Goal: Transaction & Acquisition: Purchase product/service

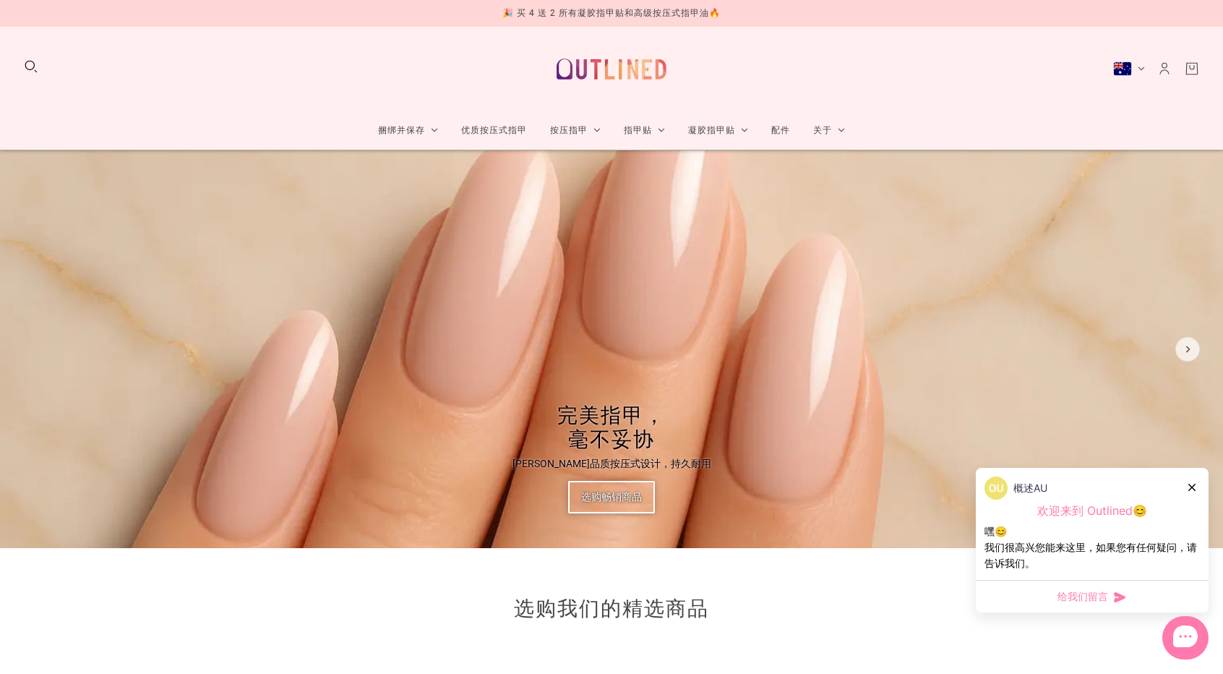
click at [31, 58] on div "捆绑并保存 按压式指甲束 按压式指甲套装 儿童按压指甲套装 指甲贴套装 指甲贴套装 儿童指甲贴套装 半固化凝胶条束 半固化凝胶条束 100% 固化凝胶条捆 1…" at bounding box center [611, 89] width 1223 height 124
click at [30, 64] on button "搜索" at bounding box center [31, 67] width 16 height 16
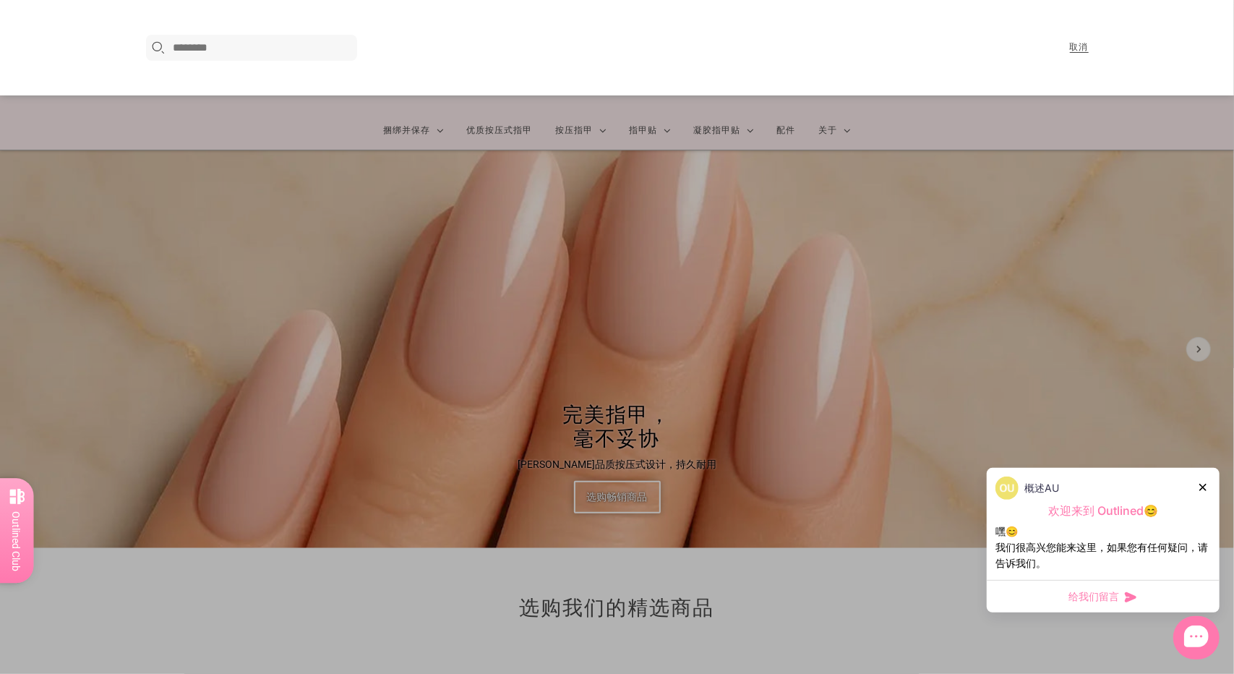
click at [1203, 487] on icon at bounding box center [1202, 486] width 7 height 7
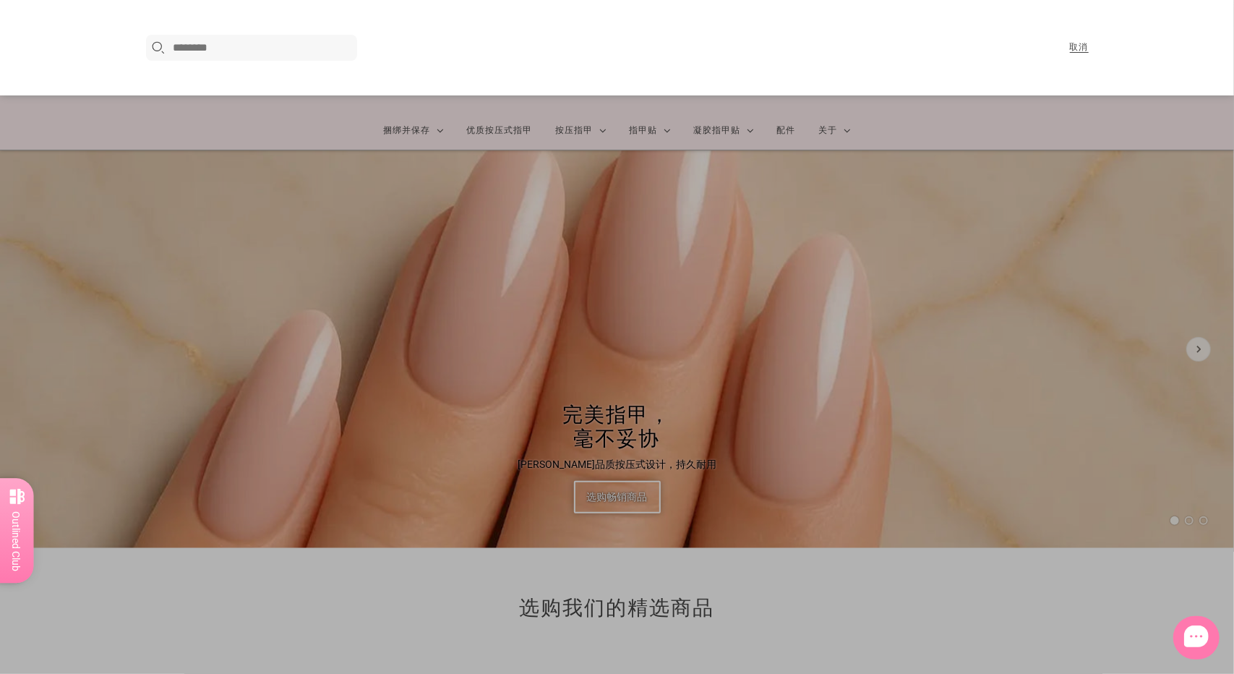
click at [295, 48] on input "在这里搜索..." at bounding box center [263, 47] width 180 height 17
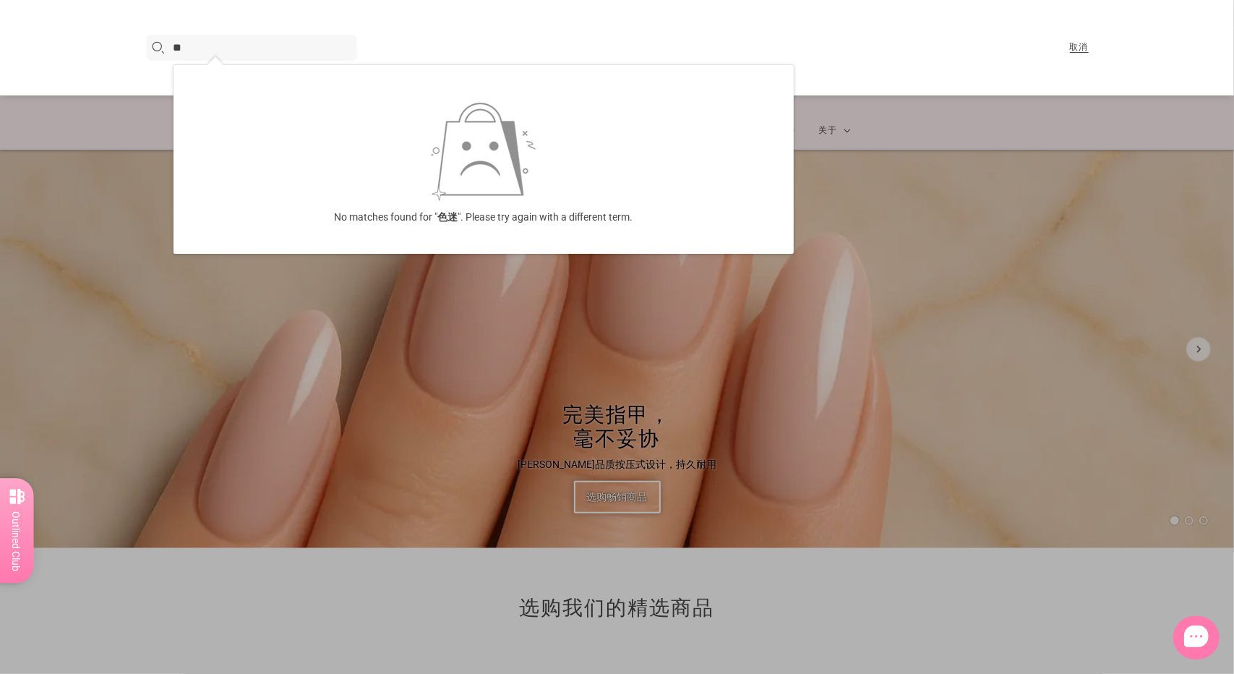
type input "*"
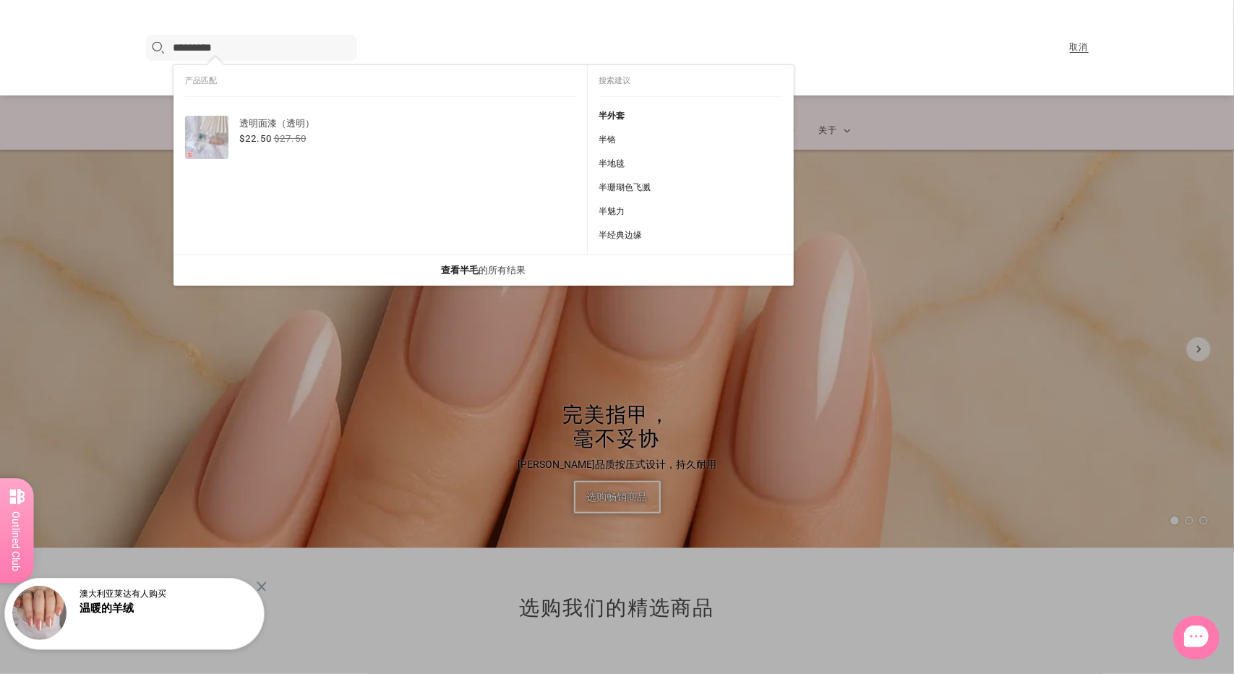
type input "**********"
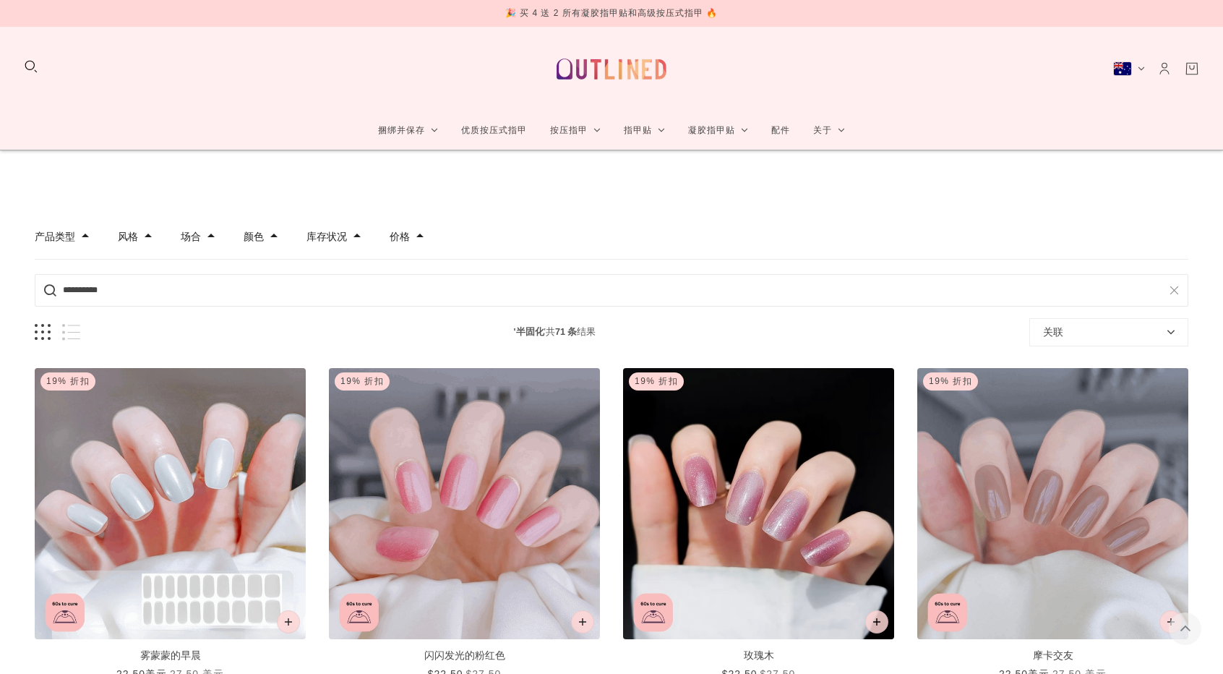
scroll to position [217, 0]
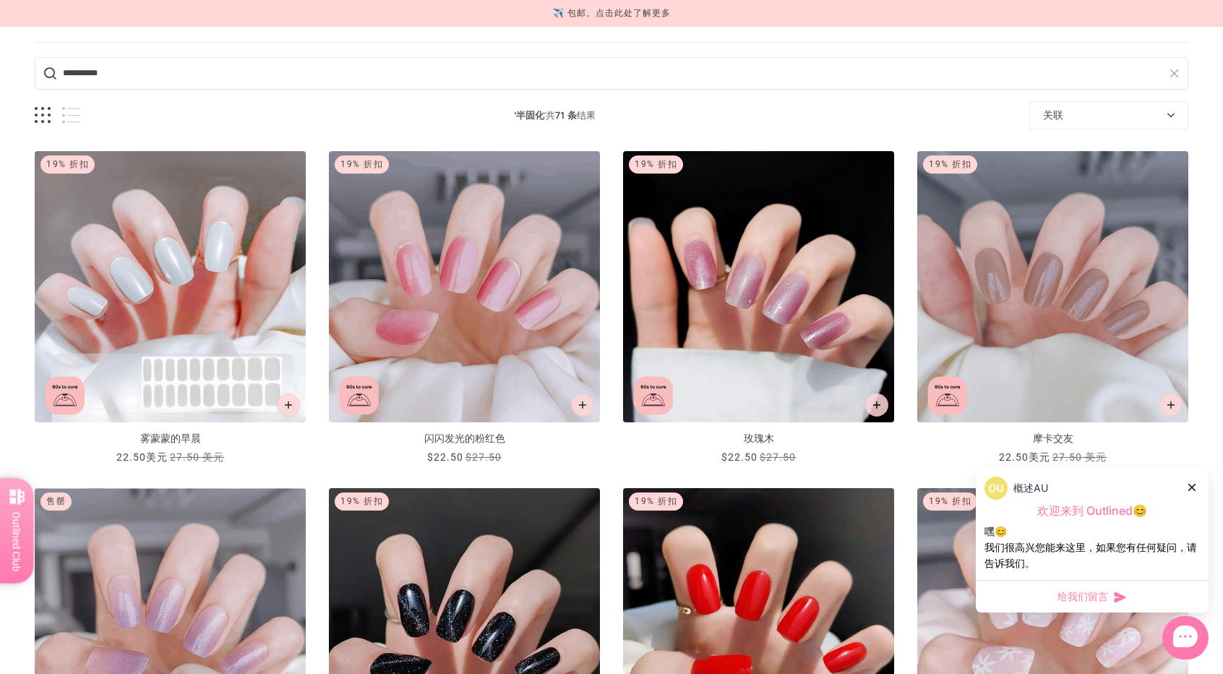
click at [1190, 489] on icon at bounding box center [1191, 486] width 7 height 7
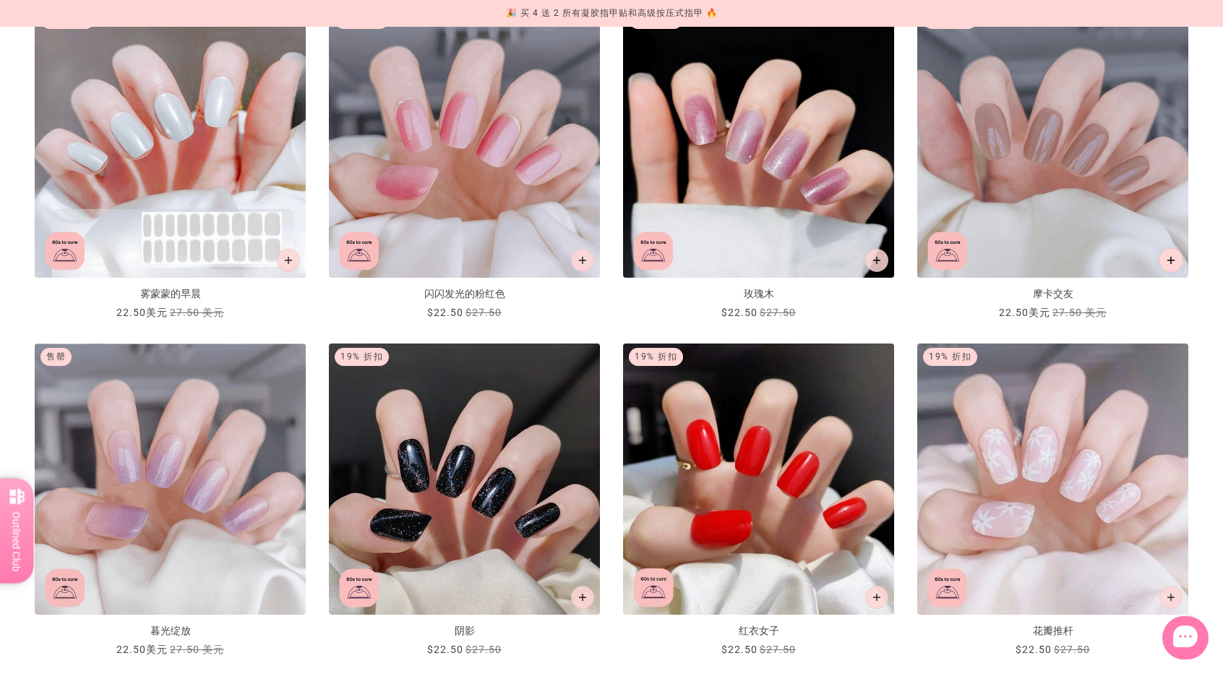
scroll to position [145, 0]
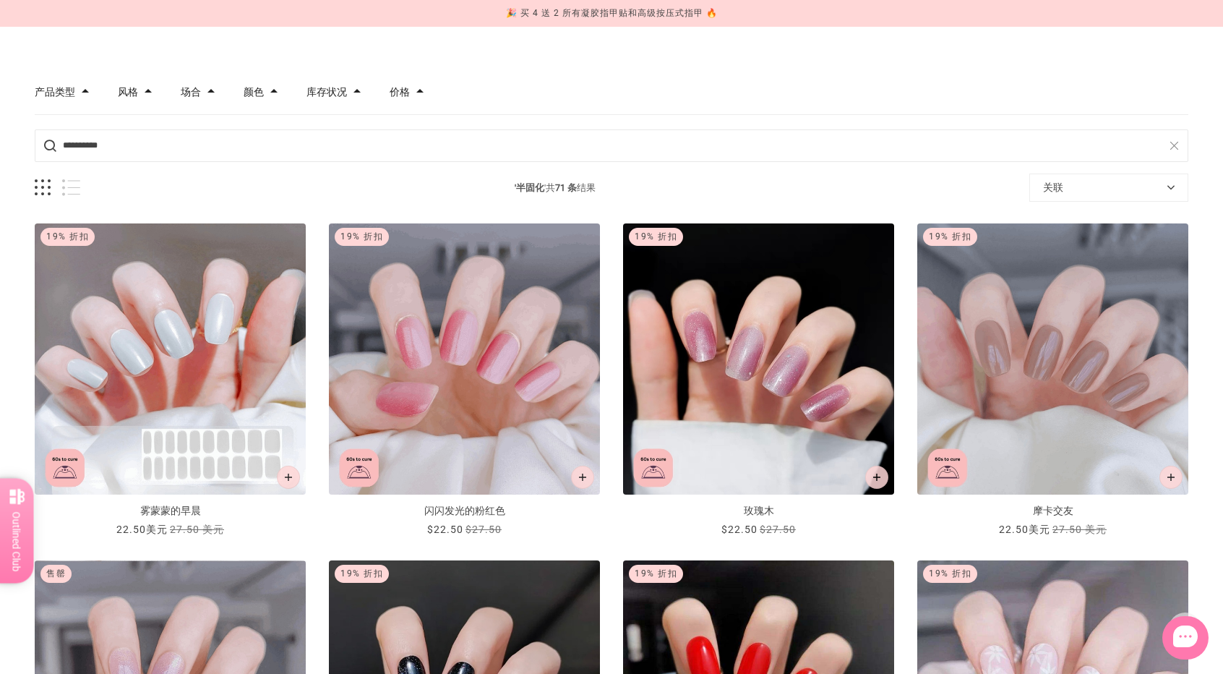
click at [124, 326] on img "雾蒙蒙的早晨" at bounding box center [170, 358] width 271 height 271
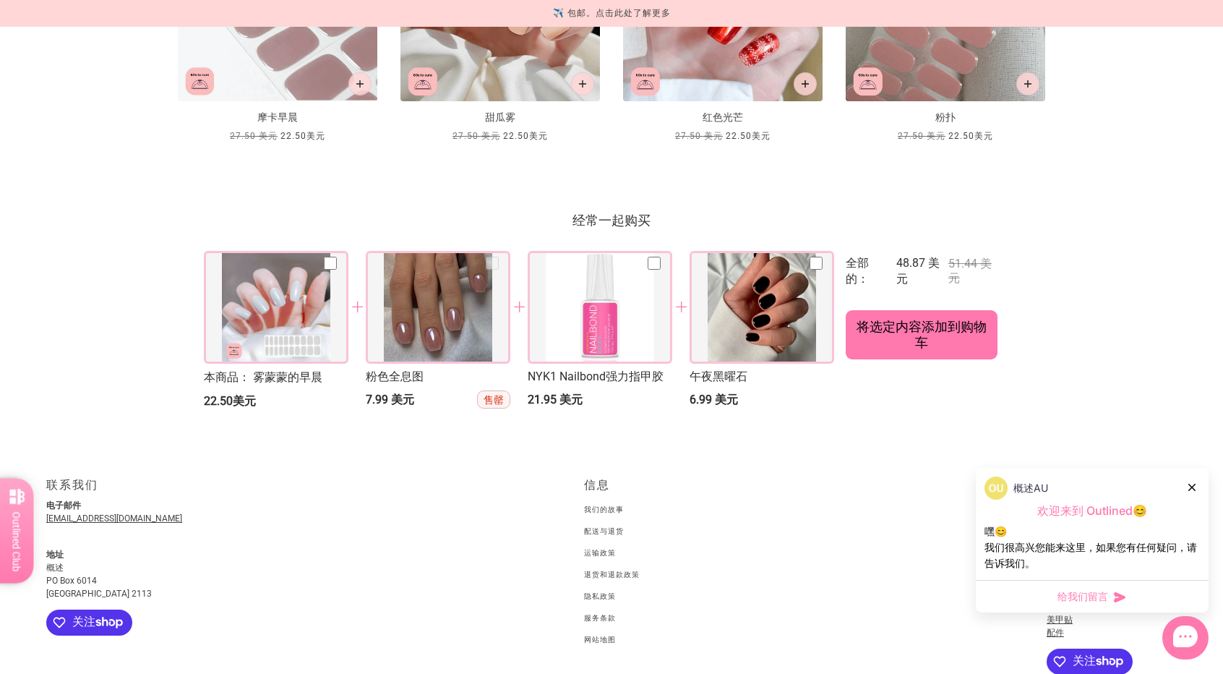
scroll to position [1617, 0]
